Goal: Check status: Check status

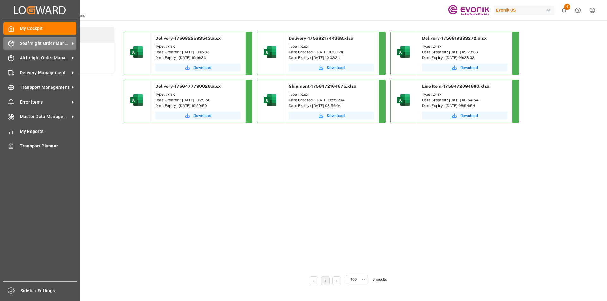
click at [31, 46] on span "Seafreight Order Management" at bounding box center [45, 43] width 50 height 7
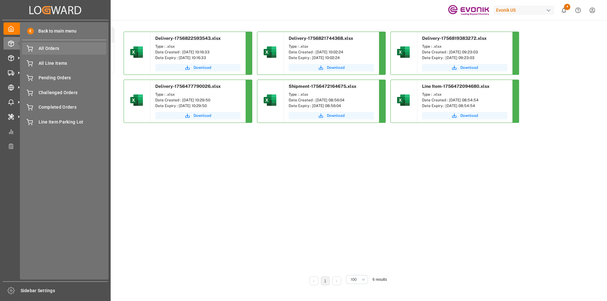
click at [59, 45] on span "All Orders" at bounding box center [73, 48] width 68 height 7
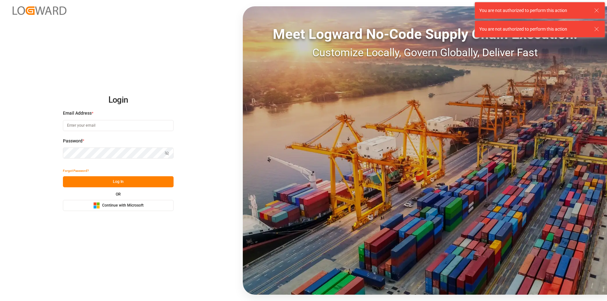
type input "nalini.basdeo@leschaco.com"
click at [105, 178] on button "Log In" at bounding box center [118, 181] width 111 height 11
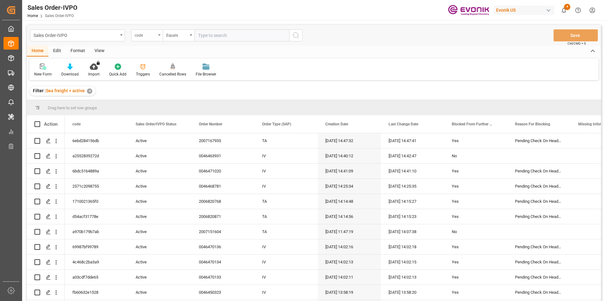
click at [155, 34] on div "code" at bounding box center [145, 34] width 21 height 7
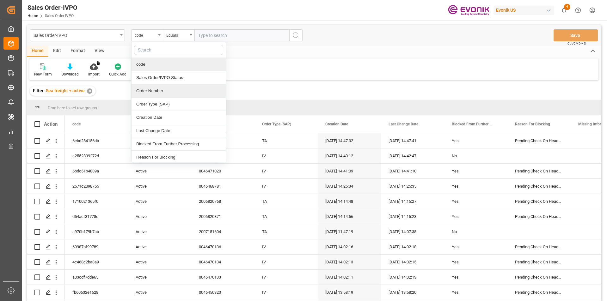
click at [148, 91] on div "Order Number" at bounding box center [178, 90] width 94 height 13
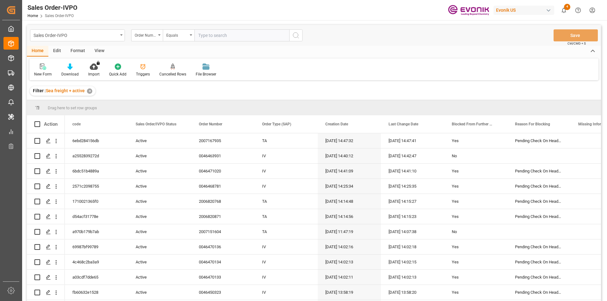
click at [215, 38] on input "text" at bounding box center [241, 35] width 95 height 12
paste input "2007066397"
type input "2007066397"
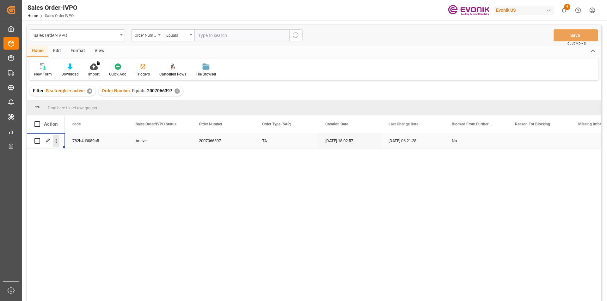
click at [54, 141] on icon "open menu" at bounding box center [56, 141] width 7 height 7
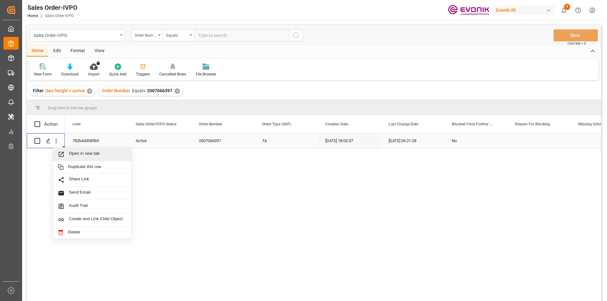
click at [102, 155] on span "Open in new tab" at bounding box center [98, 154] width 58 height 7
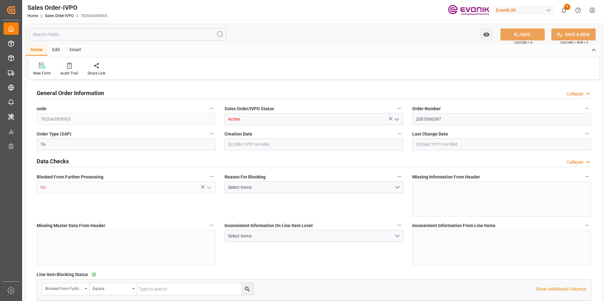
type input "AEJEA"
type input "0"
type input "1"
type input "2"
type input "1"
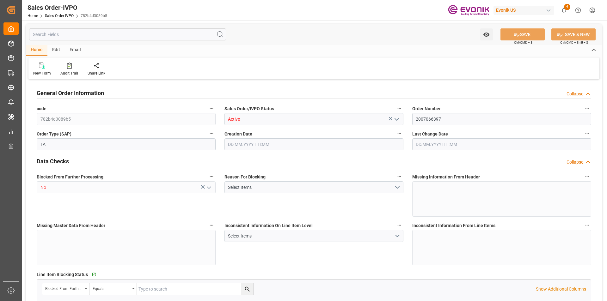
type input "19801.04"
type input "17.8516"
type input "17000"
type input "30"
type input "25.06.2025 18:02"
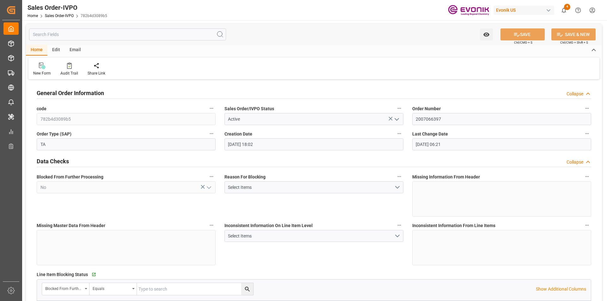
type input "15.07.2025 06:21"
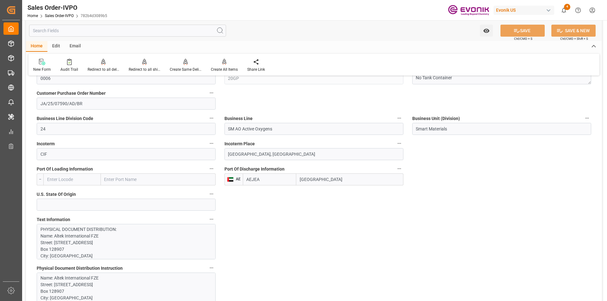
scroll to position [442, 0]
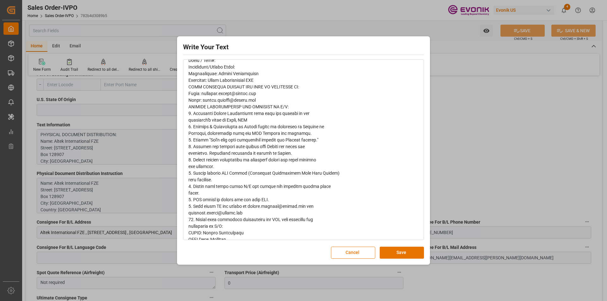
scroll to position [578, 0]
